Goal: Communication & Community: Participate in discussion

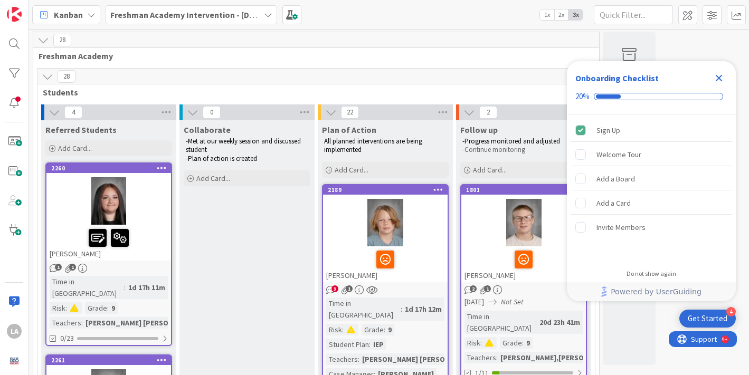
click at [304, 59] on span "Freshman Academy" at bounding box center [312, 56] width 547 height 11
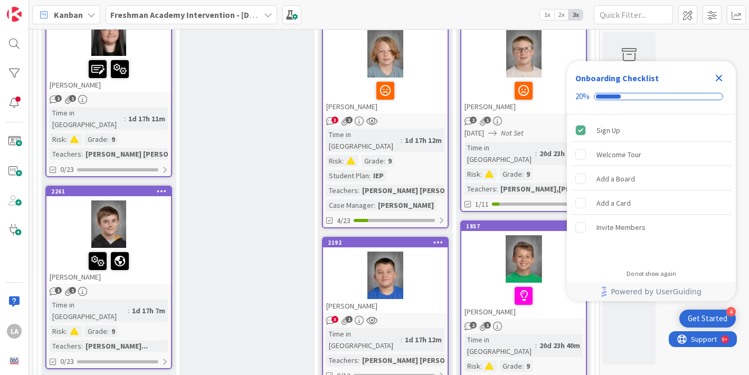
scroll to position [190, 0]
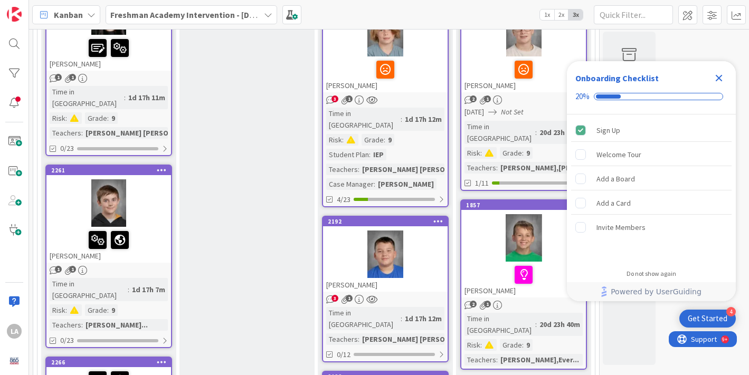
click at [720, 78] on icon "Close Checklist" at bounding box center [719, 78] width 7 height 7
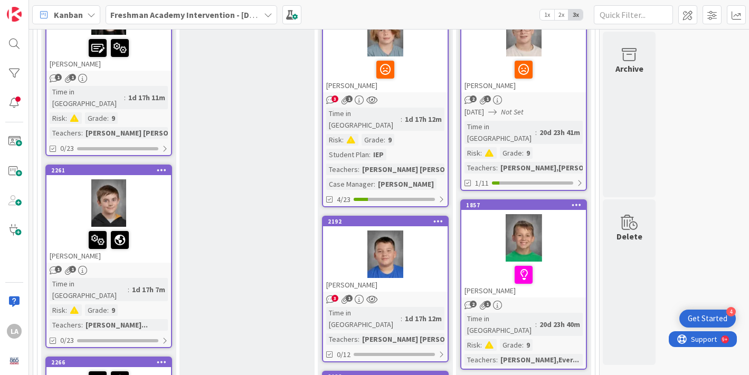
scroll to position [0, 0]
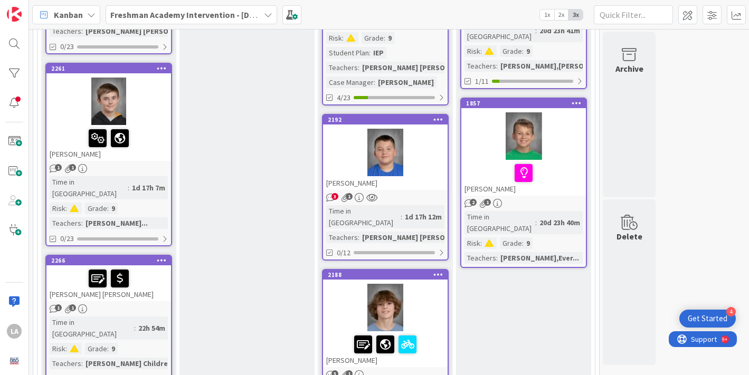
scroll to position [274, 0]
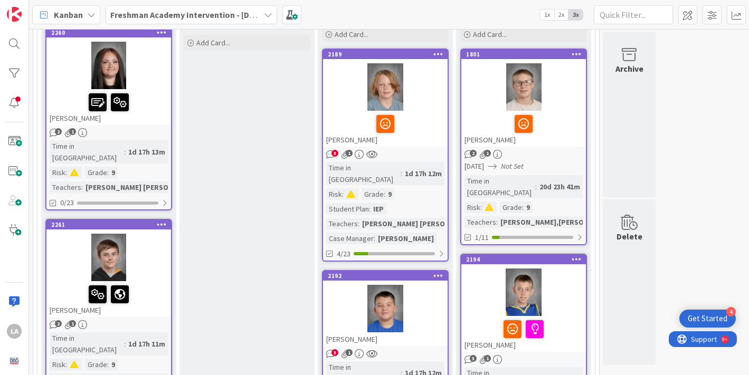
scroll to position [127, 0]
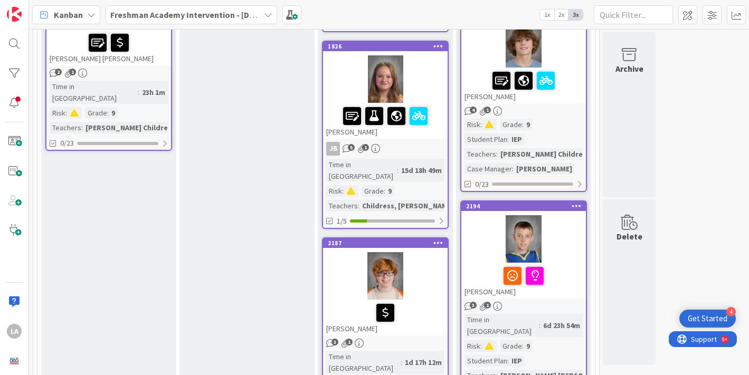
scroll to position [549, 0]
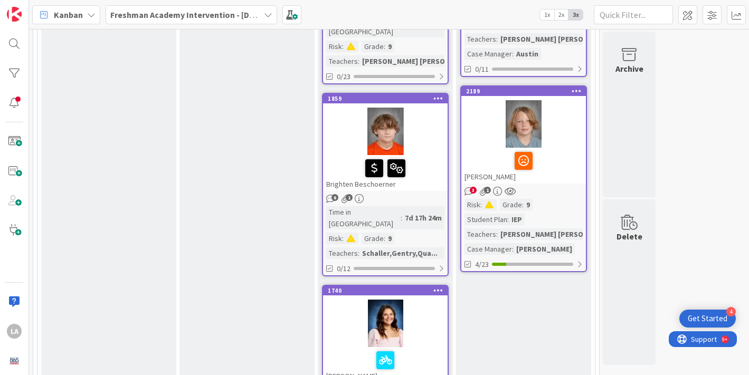
scroll to position [866, 0]
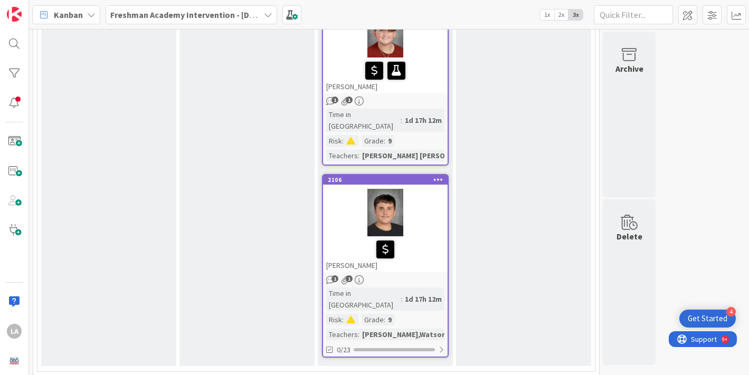
scroll to position [3346, 0]
